Goal: Navigation & Orientation: Find specific page/section

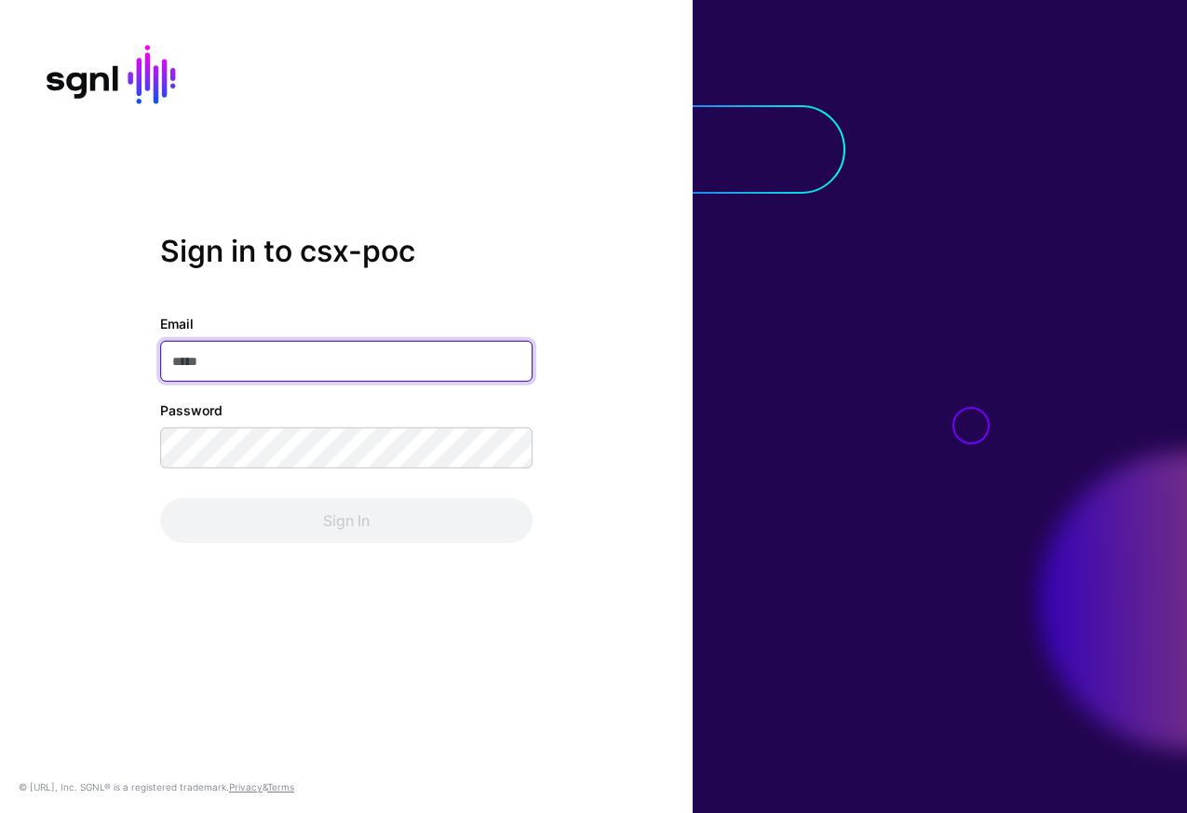
click at [0, 812] on com-1password-button at bounding box center [0, 813] width 0 height 0
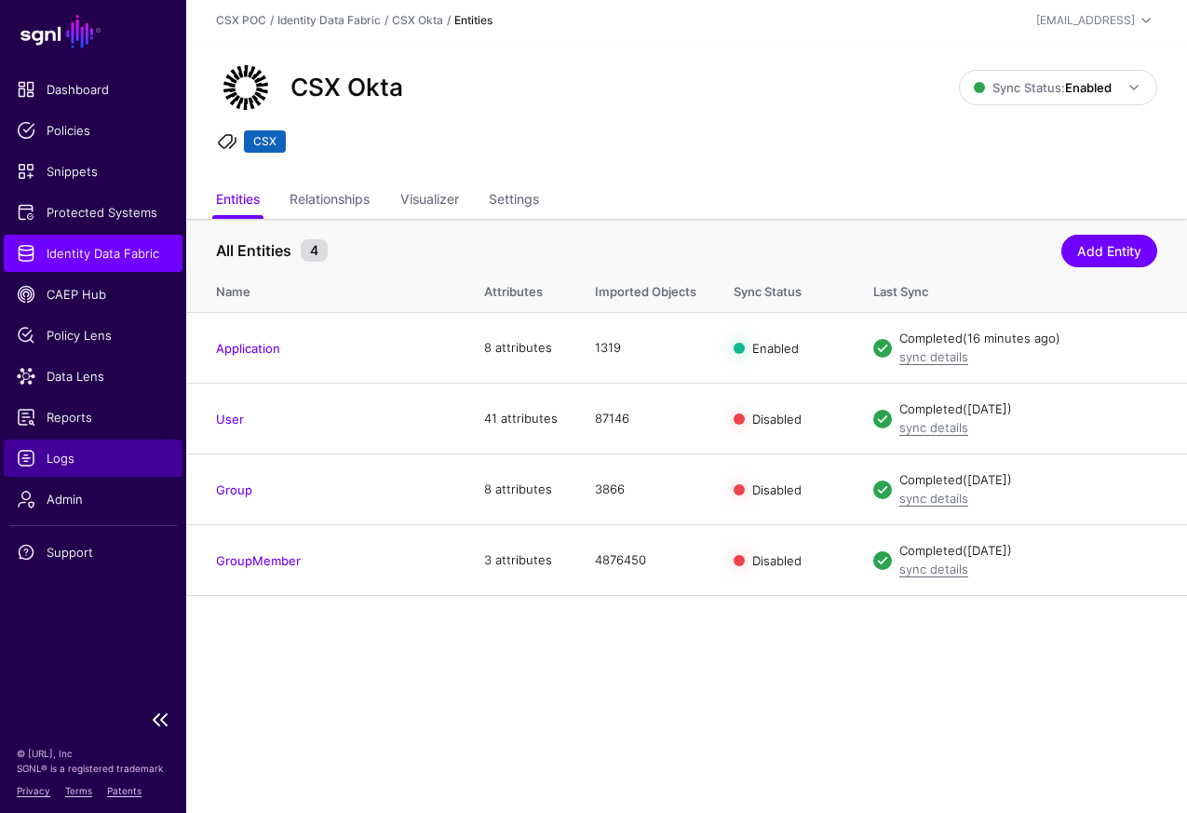
click at [117, 447] on link "Logs" at bounding box center [93, 457] width 179 height 37
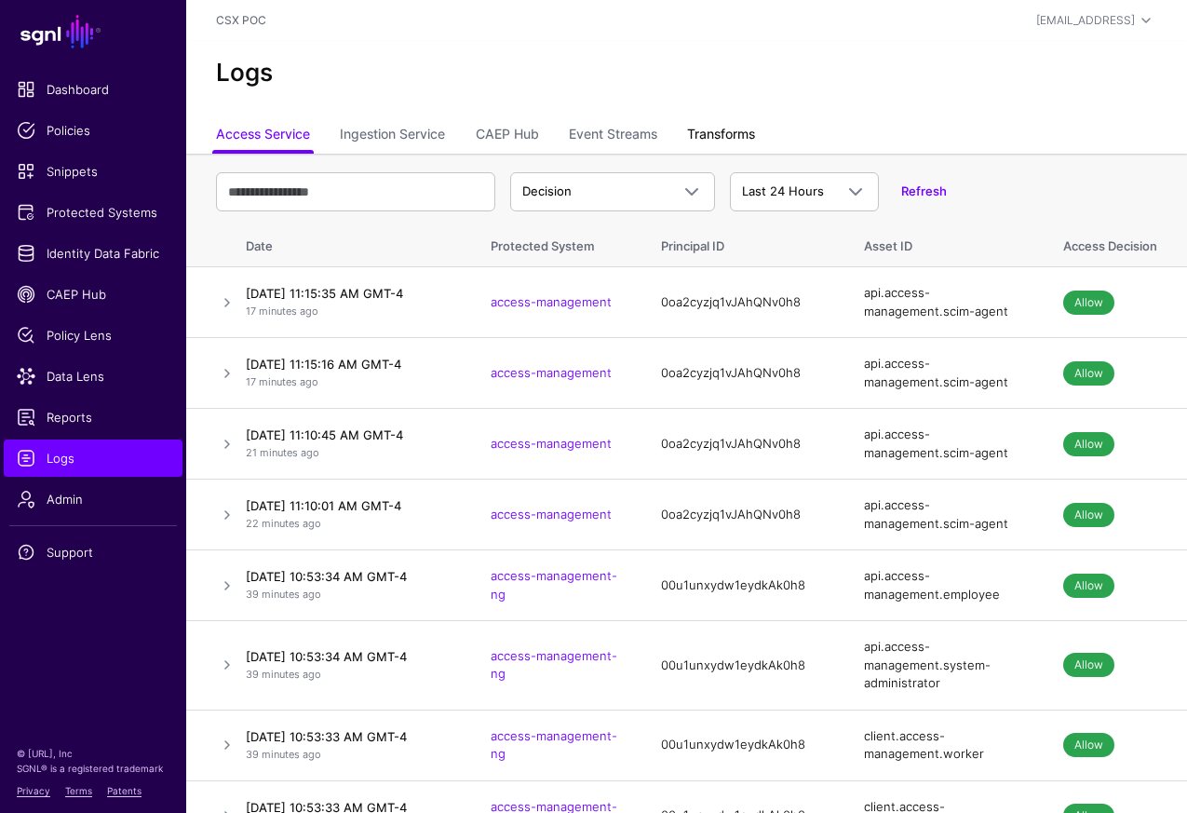
click at [719, 141] on link "Transforms" at bounding box center [721, 135] width 68 height 35
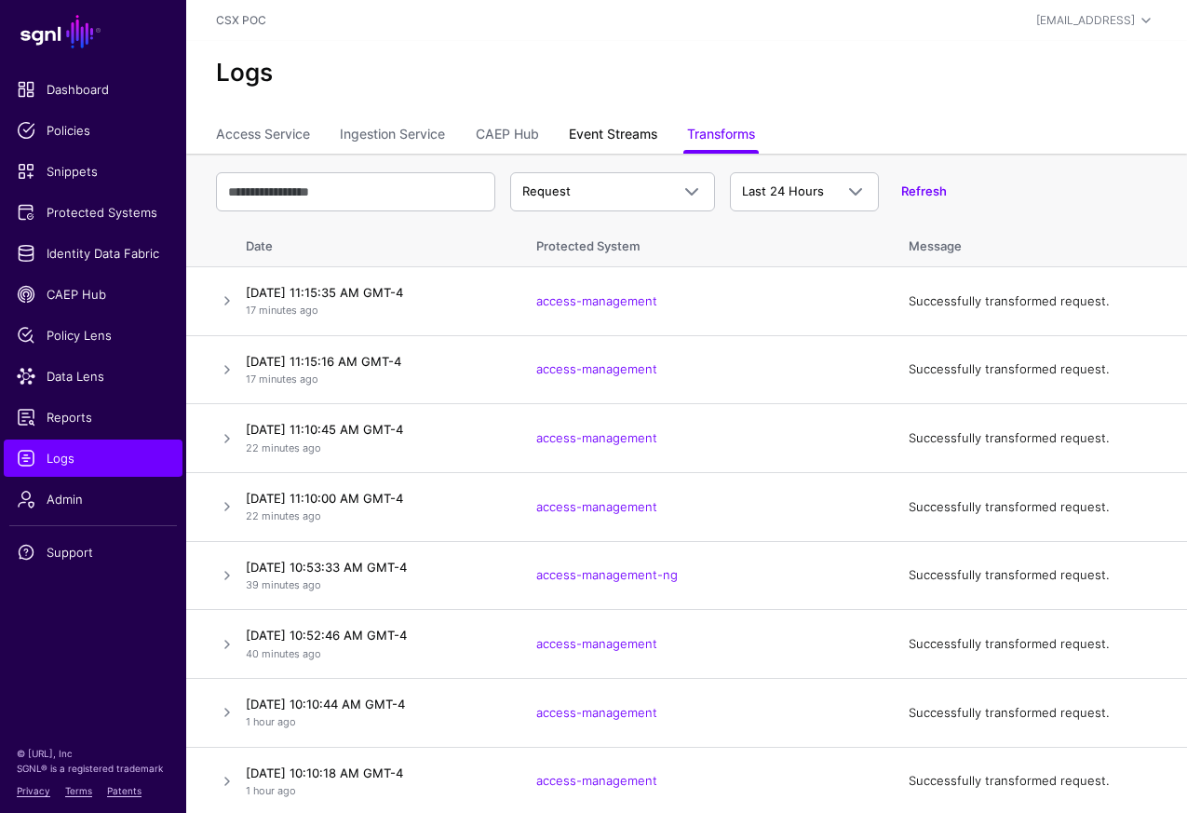
click at [606, 138] on link "Event Streams" at bounding box center [613, 135] width 88 height 35
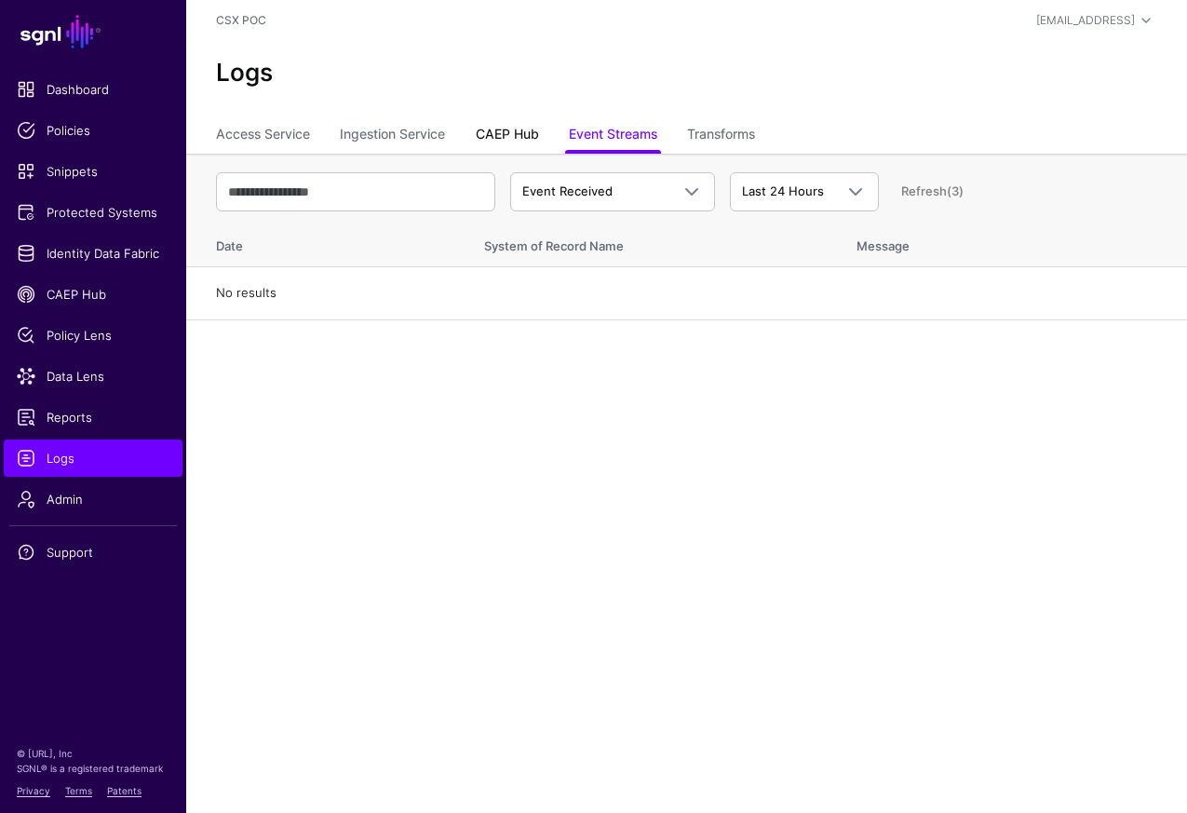
click at [520, 132] on link "CAEP Hub" at bounding box center [507, 135] width 63 height 35
click at [434, 140] on link "Ingestion Service" at bounding box center [392, 135] width 105 height 35
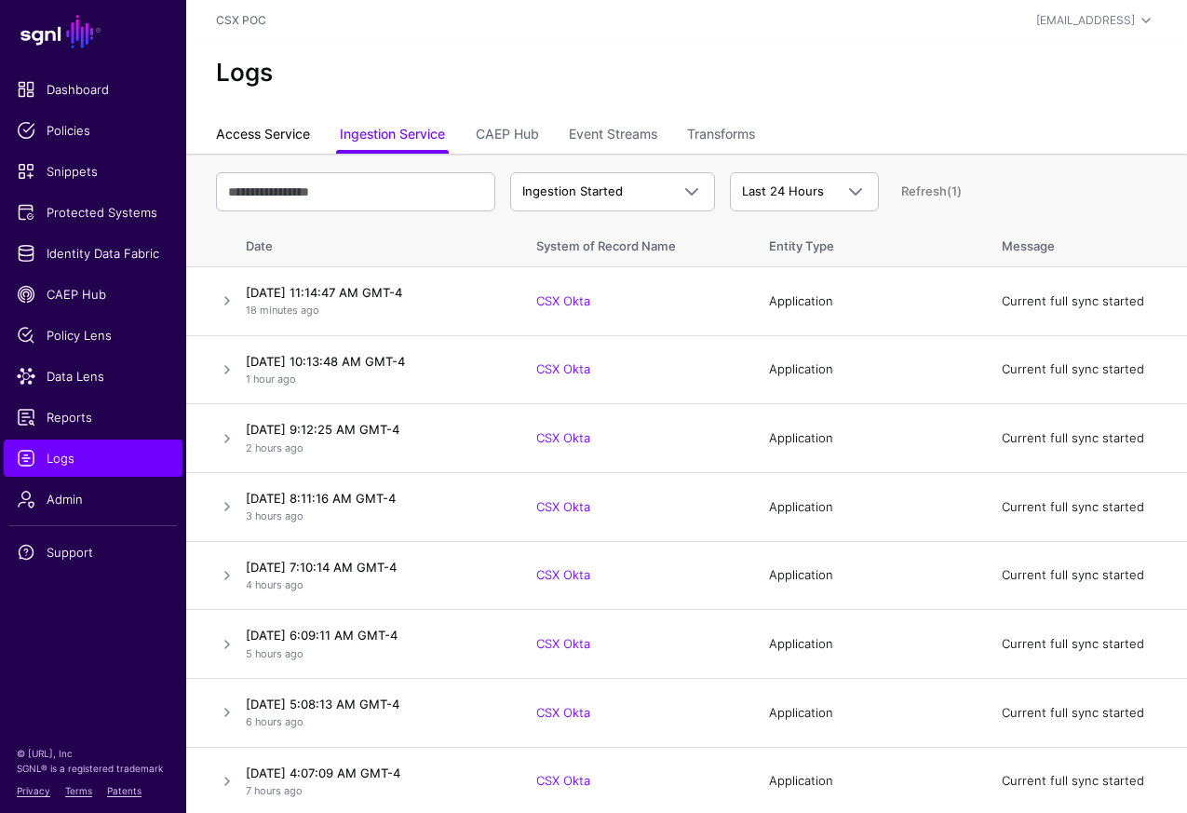
click at [294, 141] on link "Access Service" at bounding box center [263, 135] width 94 height 35
